Goal: Obtain resource: Obtain resource

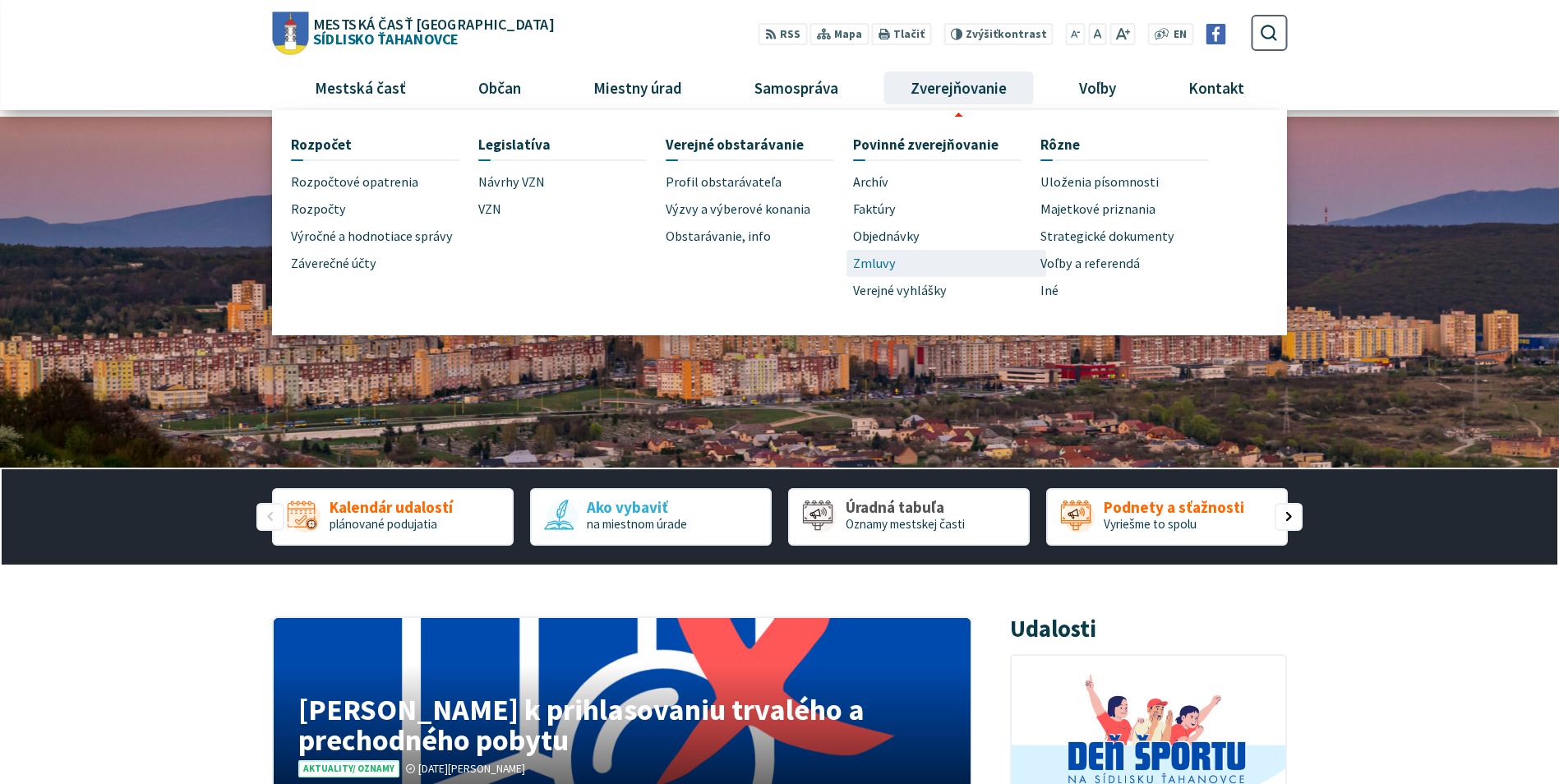
click at [881, 268] on span "Zmluvy" at bounding box center [874, 262] width 42 height 27
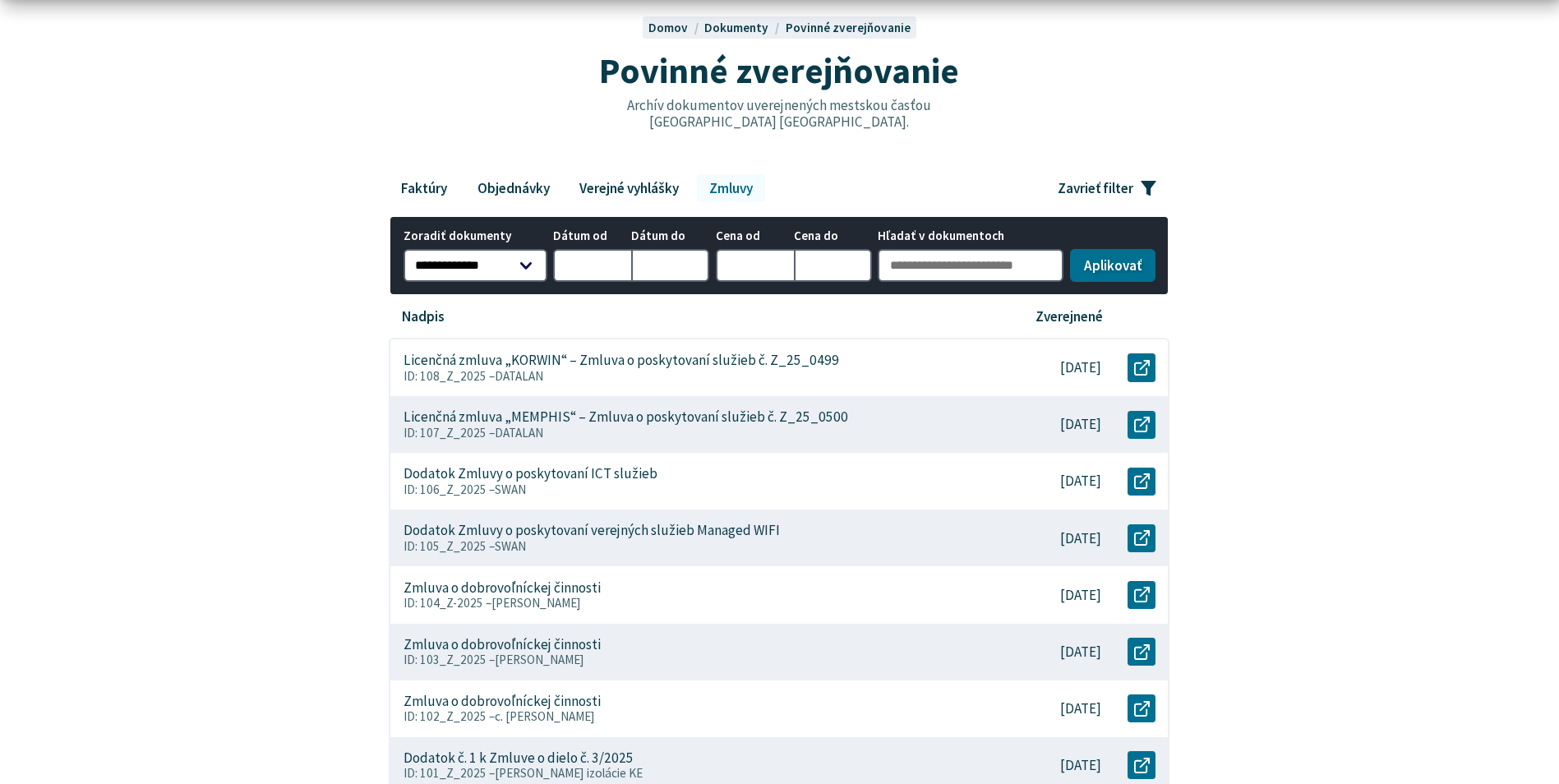
scroll to position [164, 0]
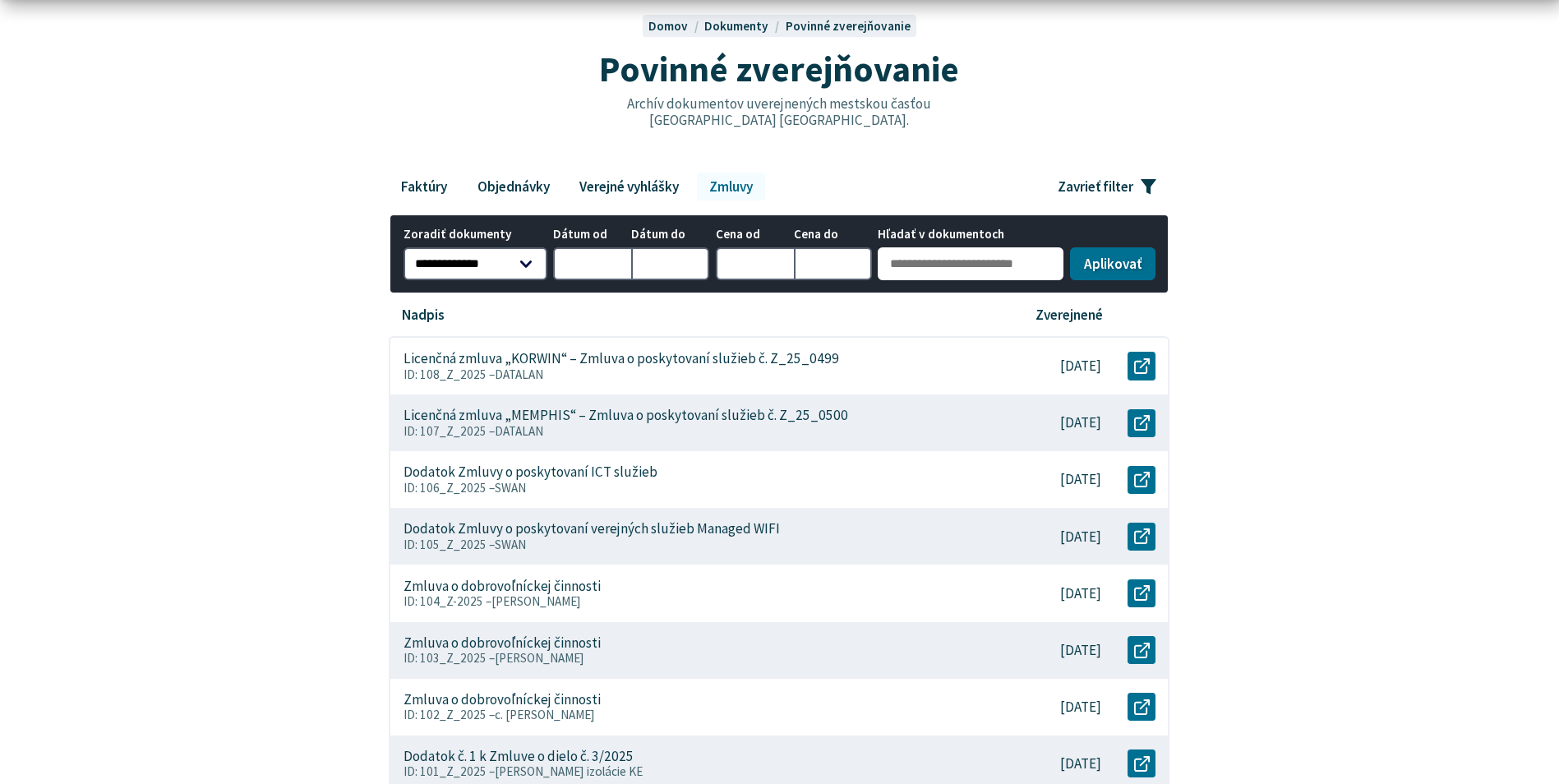
click at [904, 255] on input "Hľadať v dokumentoch" at bounding box center [970, 264] width 186 height 33
type input "***"
click at [1112, 271] on button "Aplikovať vybrané filtre" at bounding box center [1112, 262] width 86 height 33
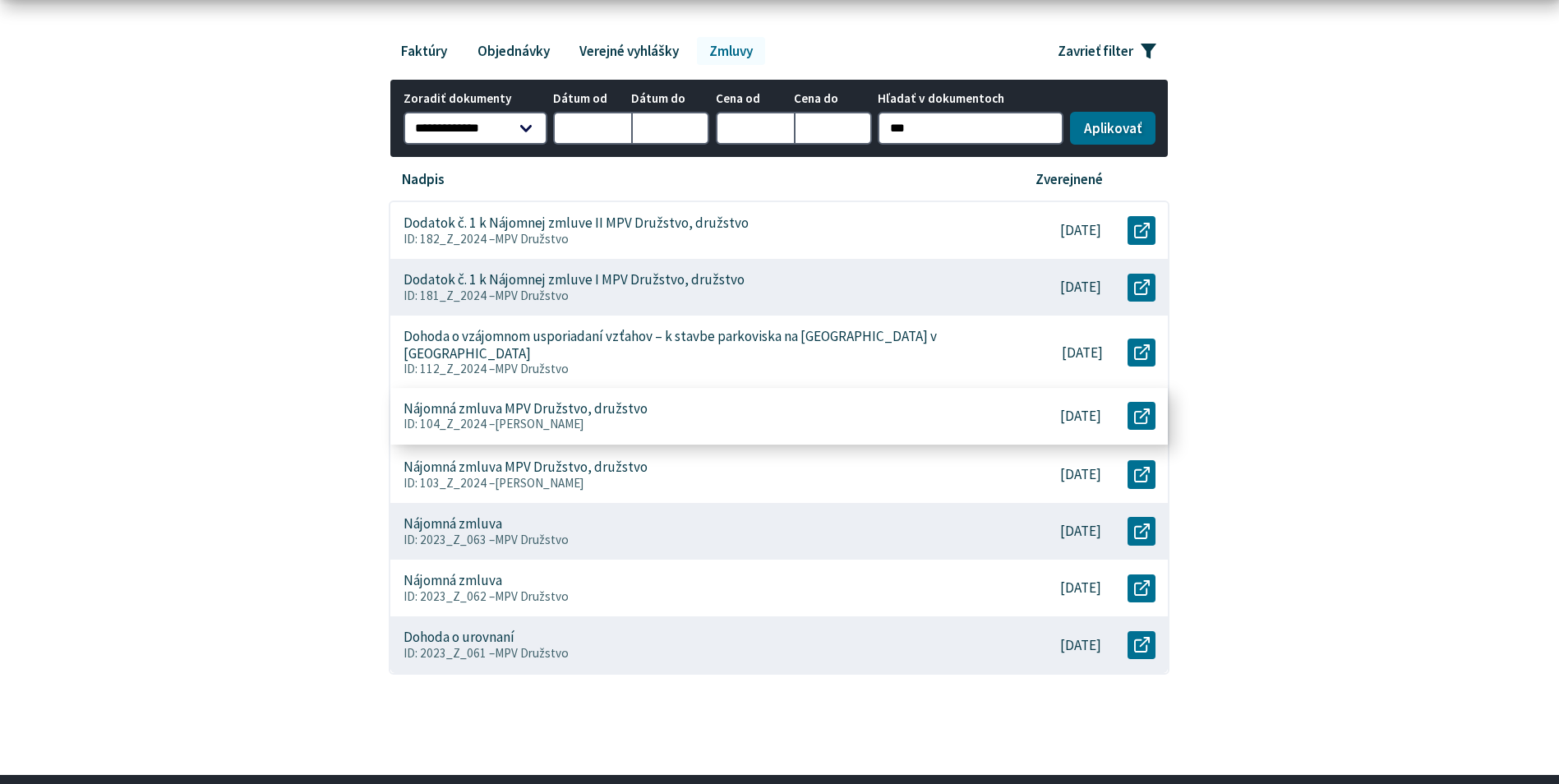
scroll to position [329, 0]
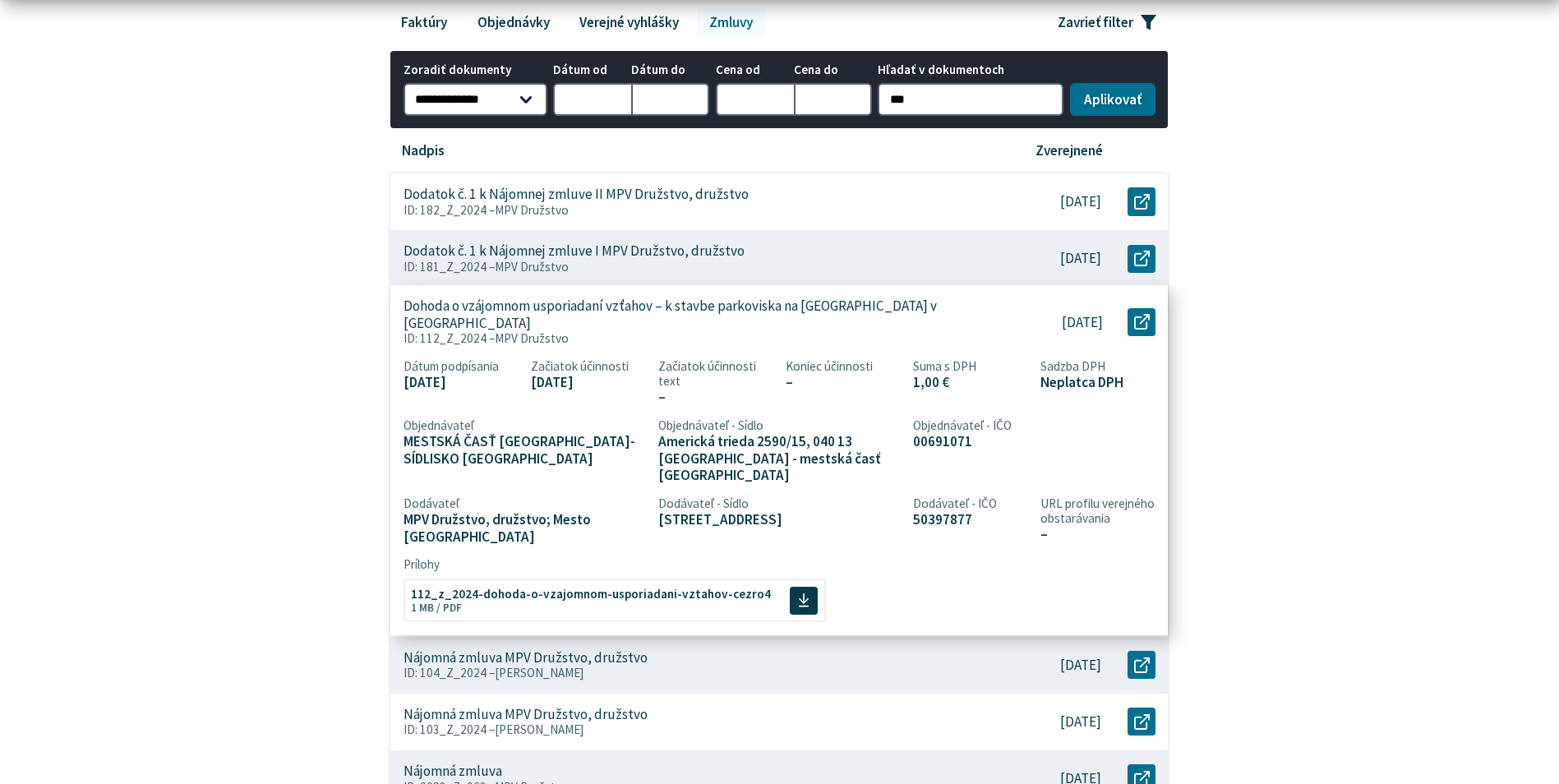
click at [558, 294] on div "Dohoda o vzájomnom usporiadaní vzťahov – k stavbe parkoviska na Berlínskej ulic…" at bounding box center [694, 322] width 607 height 74
click at [740, 585] on span "112_z_2024-dohoda-o-vzajomnom-usporiadani-vztahov-cezro4" at bounding box center [591, 591] width 360 height 12
